Goal: Transaction & Acquisition: Purchase product/service

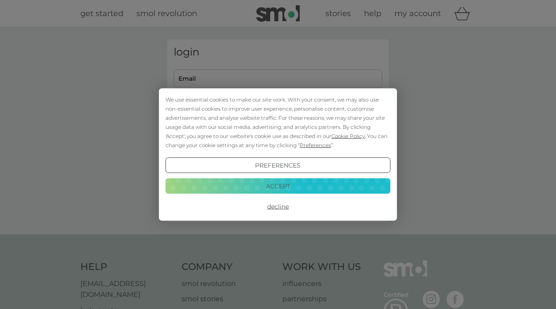
type input "[EMAIL_ADDRESS][PERSON_NAME][DOMAIN_NAME]"
click at [288, 184] on button "Accept" at bounding box center [277, 186] width 225 height 16
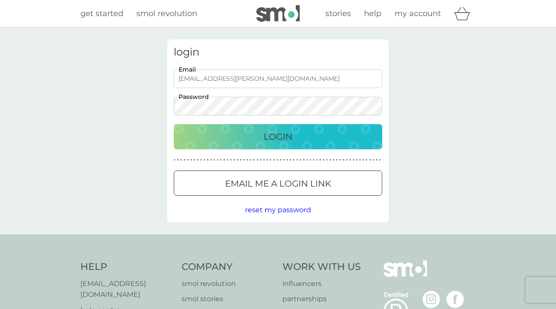
click at [277, 136] on p "Login" at bounding box center [278, 137] width 29 height 14
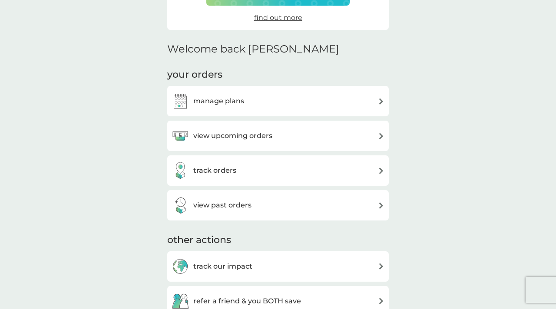
scroll to position [154, 0]
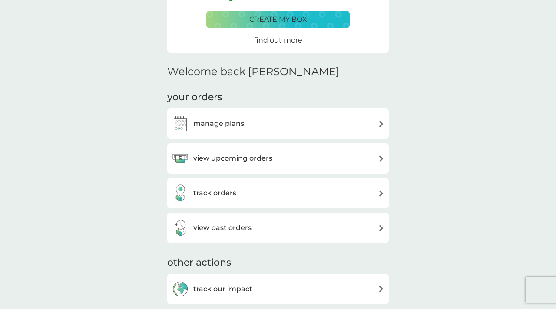
click at [267, 134] on div "manage plans" at bounding box center [277, 124] width 221 height 30
click at [231, 127] on h3 "manage plans" at bounding box center [218, 123] width 51 height 11
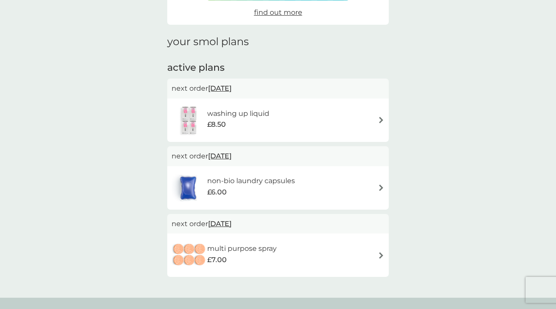
scroll to position [95, 0]
click at [228, 112] on h6 "washing up liquid" at bounding box center [238, 112] width 62 height 11
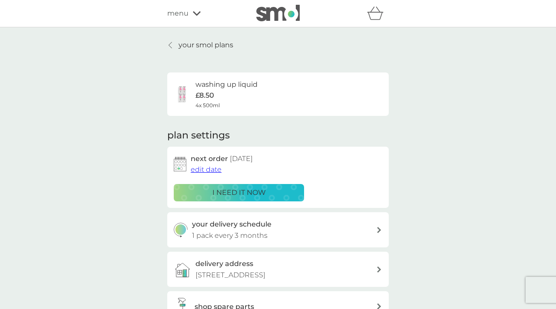
click at [218, 175] on button "edit date" at bounding box center [206, 169] width 31 height 11
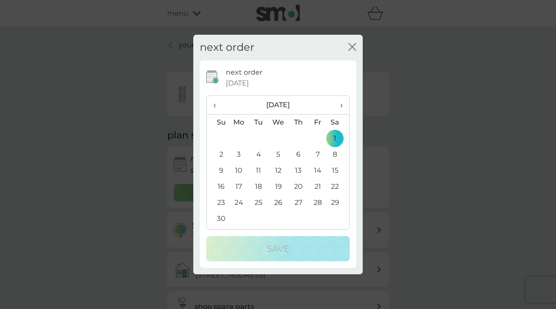
click at [353, 43] on icon "close" at bounding box center [352, 47] width 8 height 8
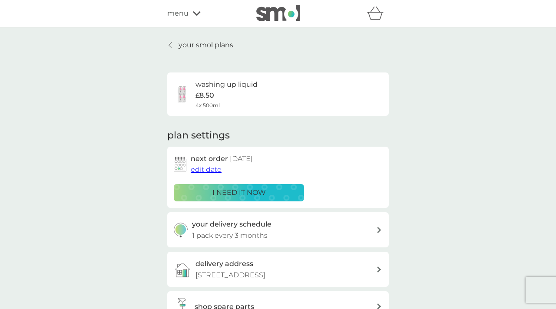
click at [181, 49] on p "your smol plans" at bounding box center [205, 45] width 55 height 11
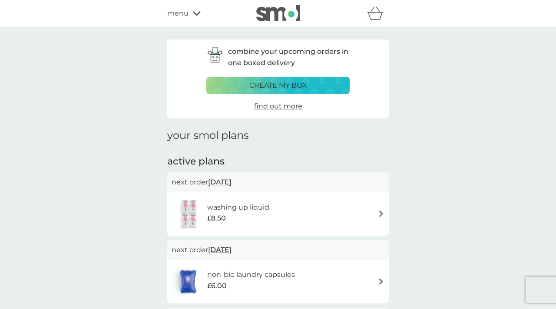
click at [193, 15] on icon at bounding box center [197, 13] width 8 height 5
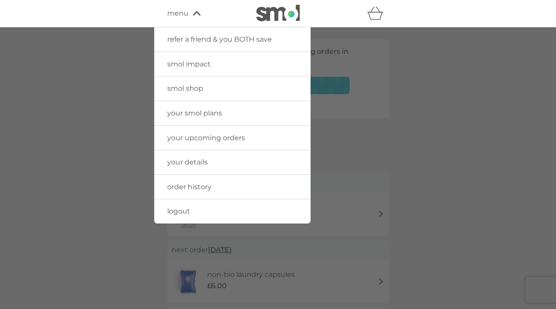
click at [195, 90] on span "smol shop" at bounding box center [185, 88] width 36 height 8
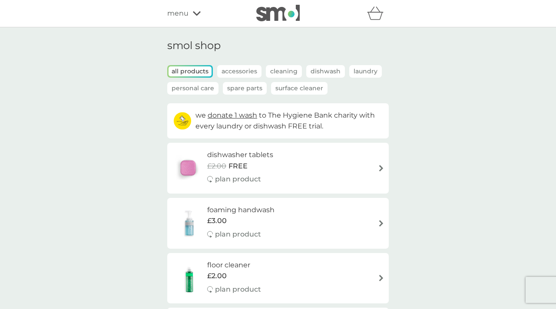
click at [262, 153] on h6 "dishwasher tablets" at bounding box center [240, 154] width 66 height 11
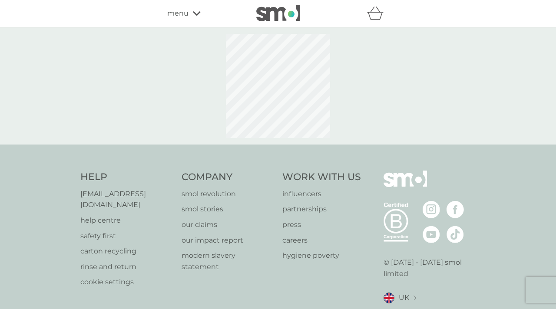
select select "42"
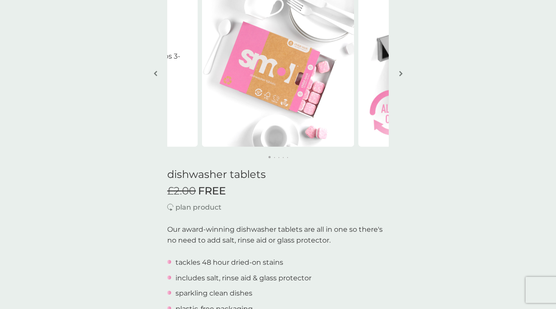
scroll to position [34, 0]
